Goal: Find specific page/section: Find specific page/section

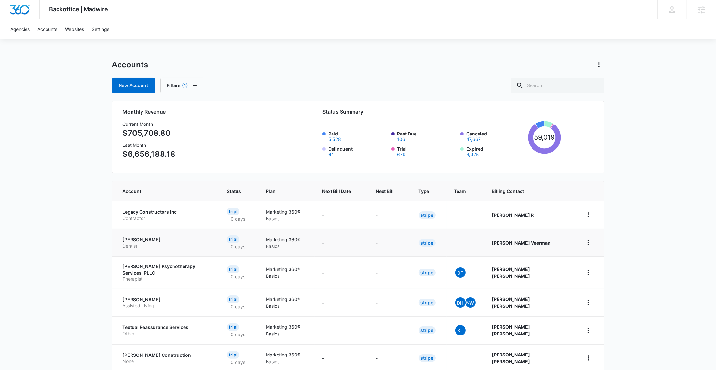
click at [148, 240] on p "[PERSON_NAME]" at bounding box center [167, 240] width 89 height 6
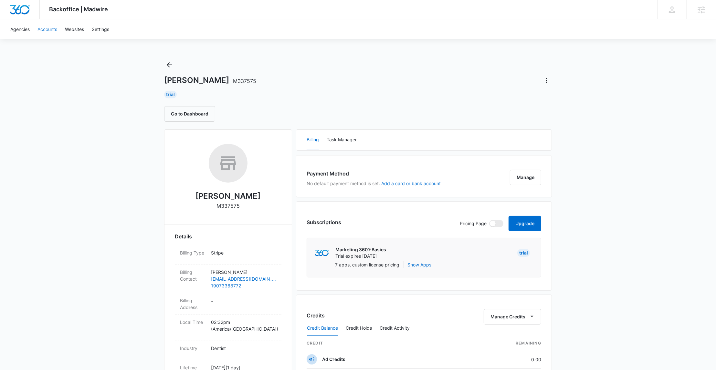
click at [49, 27] on link "Accounts" at bounding box center [47, 29] width 27 height 20
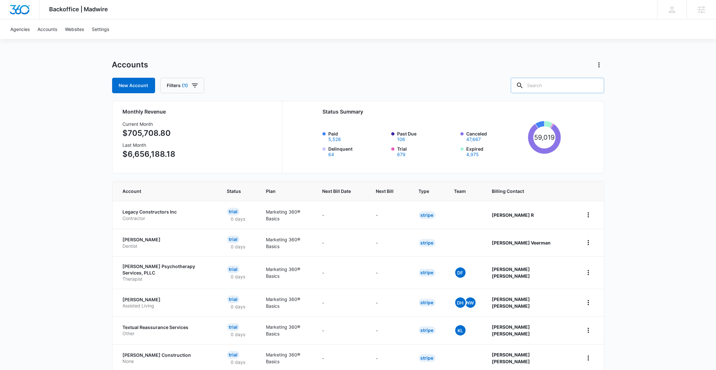
click at [566, 86] on input "text" at bounding box center [557, 86] width 93 height 16
paste input "C1031"
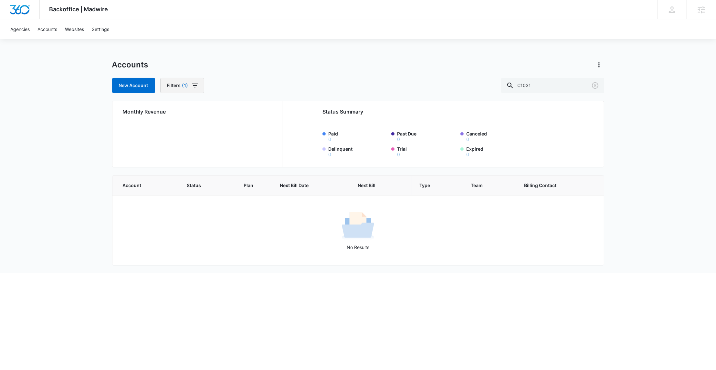
click at [193, 84] on icon "button" at bounding box center [195, 86] width 6 height 4
click at [204, 197] on button "Clear All" at bounding box center [205, 200] width 74 height 12
click at [272, 210] on td "No Results" at bounding box center [357, 230] width 491 height 70
drag, startPoint x: 543, startPoint y: 83, endPoint x: 497, endPoint y: 78, distance: 46.0
click at [497, 78] on div "New Account Filters C1031" at bounding box center [358, 86] width 492 height 16
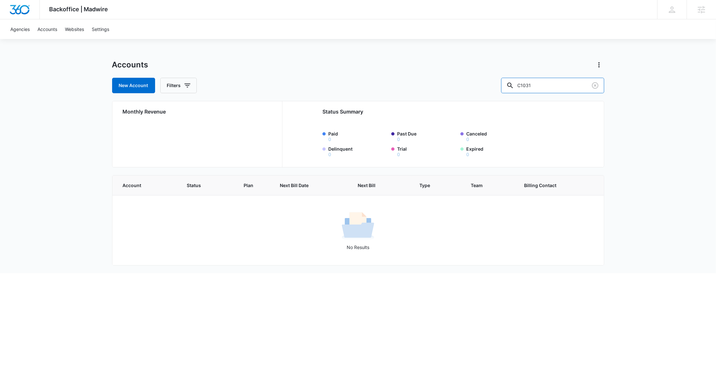
paste input "5"
drag, startPoint x: 553, startPoint y: 82, endPoint x: 520, endPoint y: 80, distance: 32.4
click at [517, 81] on div "New Account Filters C1051" at bounding box center [358, 86] width 492 height 16
drag, startPoint x: 552, startPoint y: 84, endPoint x: 523, endPoint y: 84, distance: 28.7
click at [523, 84] on input "C1051" at bounding box center [552, 86] width 103 height 16
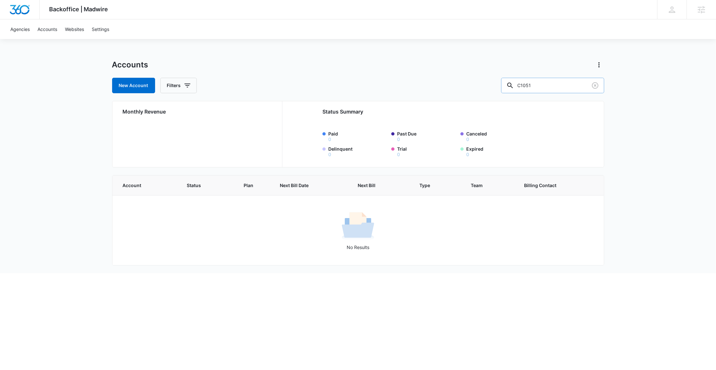
paste input "A3AN7868335ee79e6aa5637"
type input "A3AN7868335ee79e6aa5637"
click at [187, 87] on icon "button" at bounding box center [187, 86] width 8 height 8
click at [208, 107] on div "Agency" at bounding box center [205, 109] width 74 height 10
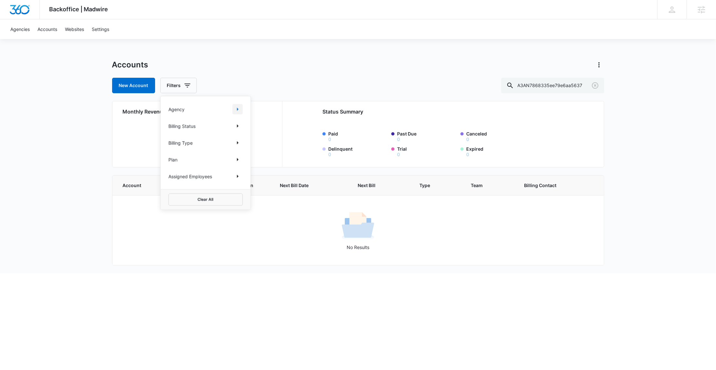
click at [237, 109] on icon "Show Agency filters" at bounding box center [238, 109] width 2 height 3
click at [176, 130] on label "Search All Agencies" at bounding box center [205, 131] width 74 height 7
click at [169, 131] on input "Search All Agencies" at bounding box center [168, 131] width 0 height 0
checkbox input "true"
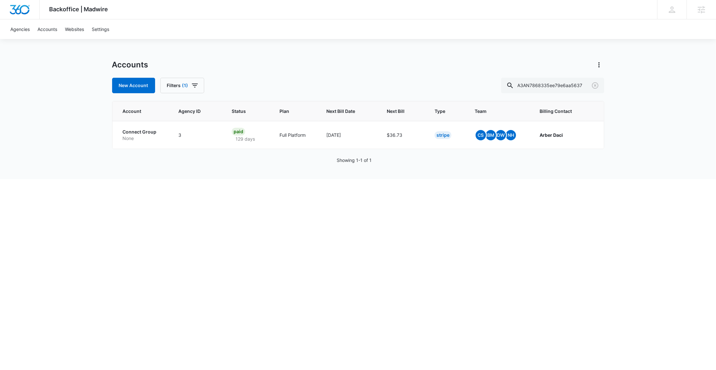
click at [276, 163] on div "Showing 1-1 of 1" at bounding box center [358, 160] width 492 height 7
click at [149, 132] on p "Connect Group" at bounding box center [143, 132] width 40 height 6
